Goal: Task Accomplishment & Management: Participate in discussion

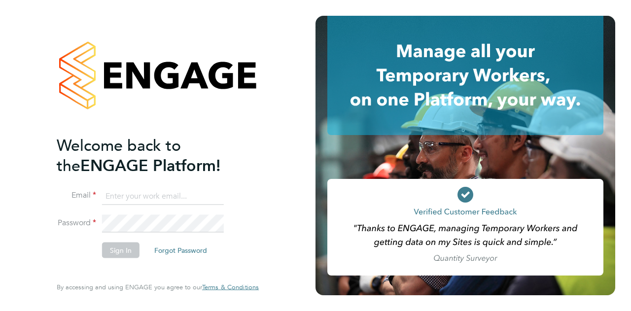
type input "[PERSON_NAME][EMAIL_ADDRESS][PERSON_NAME][PERSON_NAME][DOMAIN_NAME]"
click at [241, 230] on li "Password" at bounding box center [153, 228] width 192 height 27
click at [119, 256] on button "Sign In" at bounding box center [120, 250] width 37 height 16
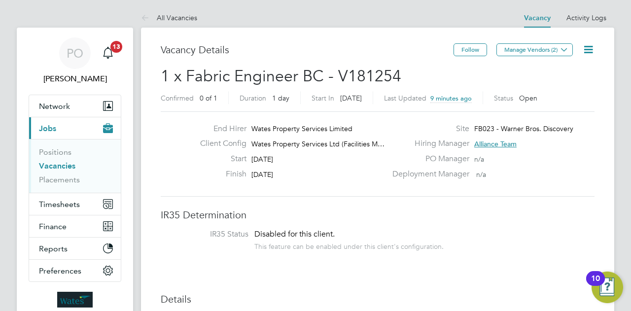
click at [591, 50] on icon at bounding box center [588, 49] width 12 height 12
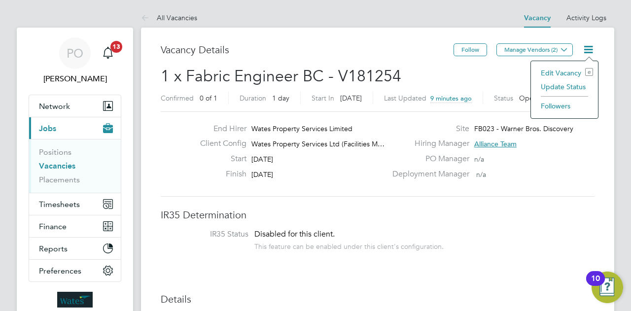
click at [557, 170] on div "Deployment Manager n/a" at bounding box center [492, 176] width 212 height 15
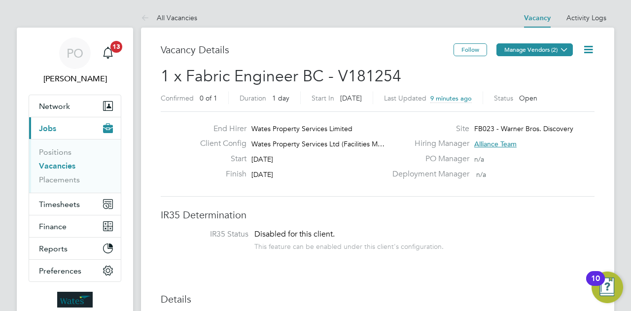
click at [568, 49] on icon at bounding box center [563, 49] width 7 height 7
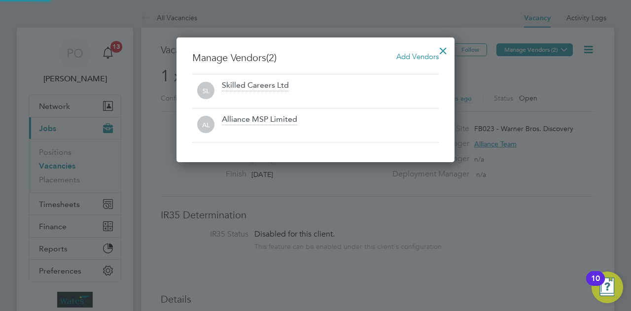
scroll to position [124, 278]
click at [538, 217] on div at bounding box center [315, 155] width 631 height 311
click at [441, 50] on div at bounding box center [443, 48] width 18 height 18
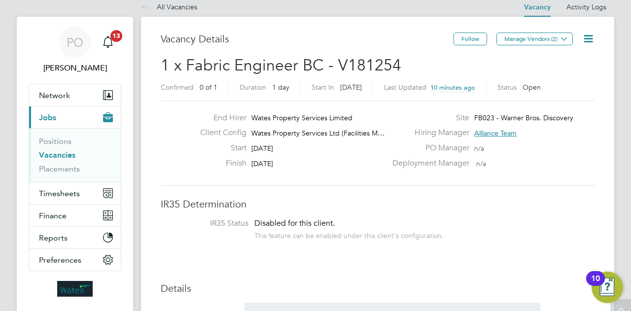
scroll to position [0, 0]
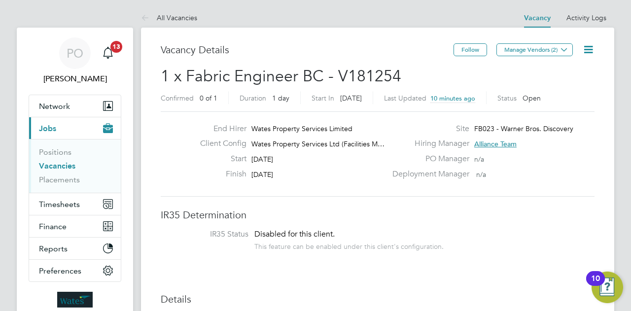
click at [179, 97] on label "Confirmed" at bounding box center [177, 98] width 33 height 9
click at [600, 280] on div "10" at bounding box center [595, 278] width 19 height 15
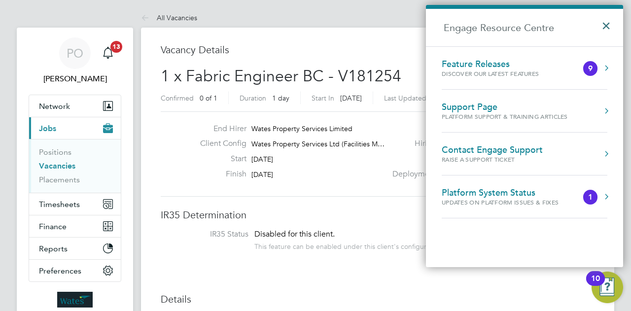
click at [604, 23] on button "×" at bounding box center [608, 23] width 14 height 22
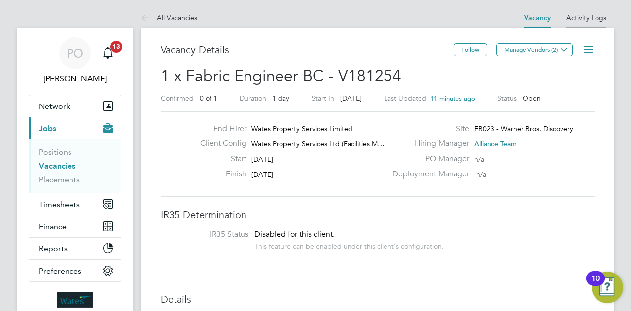
click at [587, 19] on link "Activity Logs" at bounding box center [586, 17] width 40 height 9
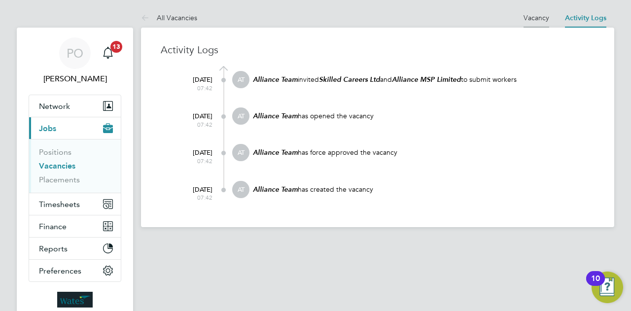
click at [536, 16] on link "Vacancy" at bounding box center [536, 17] width 26 height 9
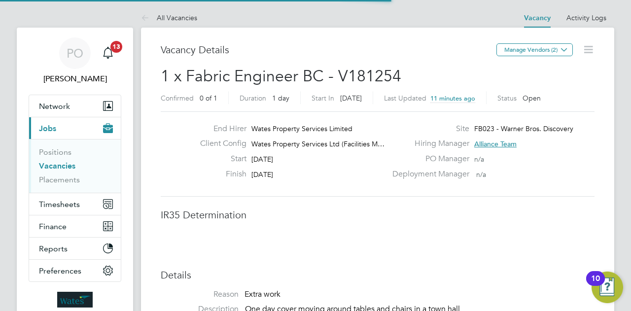
scroll to position [17, 154]
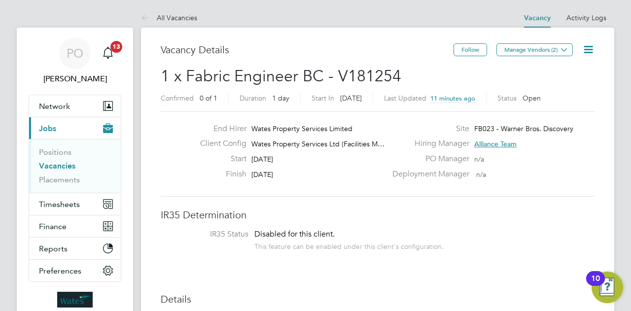
click at [125, 192] on app-nav-sections-wrapper "PO Paul Oddy Notifications 13 Applications: Network Sites Workers Current page:…" at bounding box center [75, 177] width 116 height 298
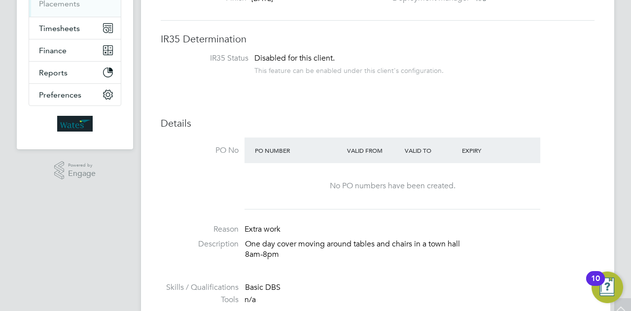
scroll to position [0, 0]
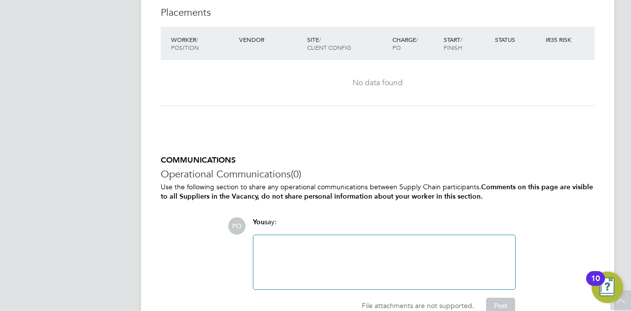
scroll to position [950, 0]
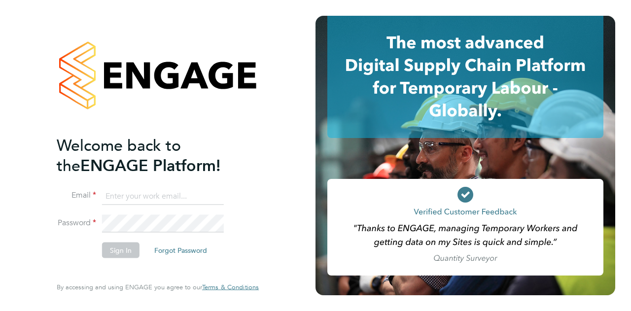
type input "[PERSON_NAME][EMAIL_ADDRESS][PERSON_NAME][PERSON_NAME][DOMAIN_NAME]"
click at [143, 265] on li "Sign In Forgot Password" at bounding box center [153, 255] width 192 height 26
click at [130, 254] on button "Sign In" at bounding box center [120, 250] width 37 height 16
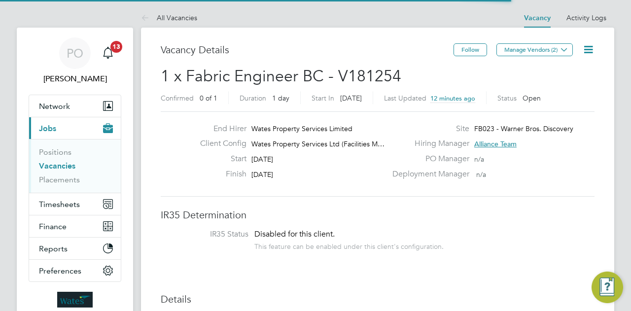
scroll to position [17, 154]
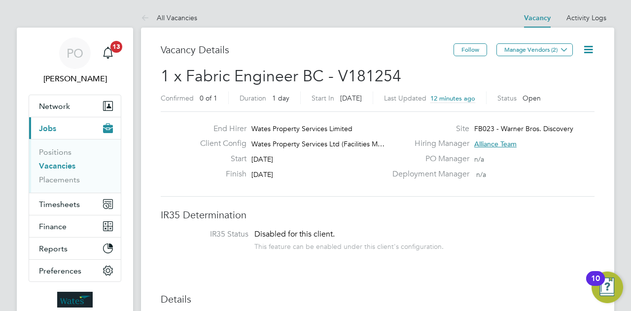
click at [553, 157] on div "PO Manager n/a" at bounding box center [492, 161] width 212 height 15
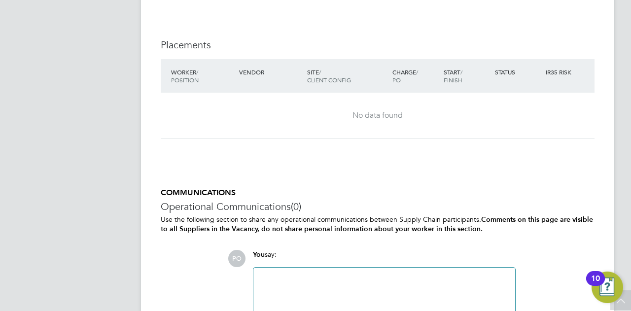
scroll to position [887, 0]
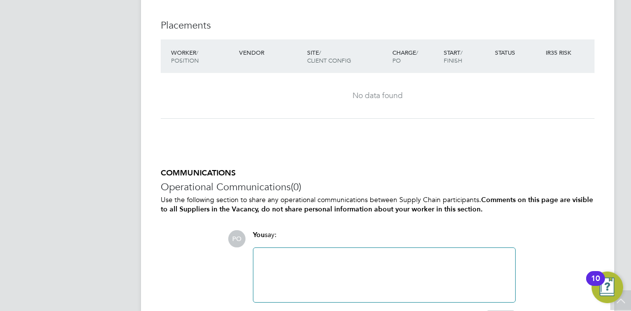
click at [261, 256] on div at bounding box center [384, 275] width 250 height 42
click at [554, 249] on div "PO You say: approved Attachments are not supported File attachments are not sup…" at bounding box center [411, 278] width 367 height 96
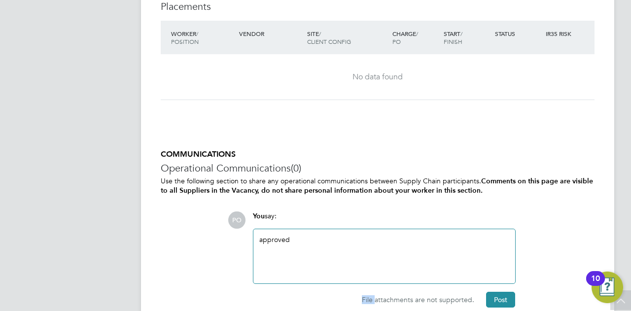
scroll to position [927, 0]
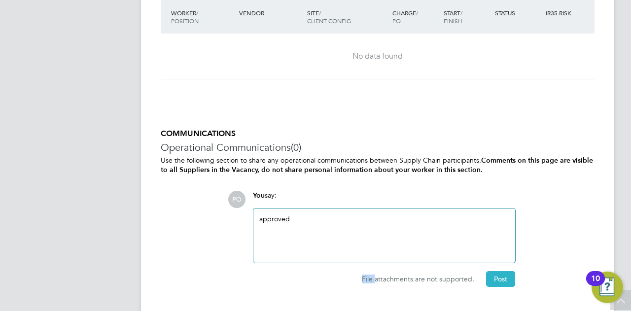
click at [500, 275] on button "Post" at bounding box center [500, 279] width 29 height 16
